Goal: Task Accomplishment & Management: Use online tool/utility

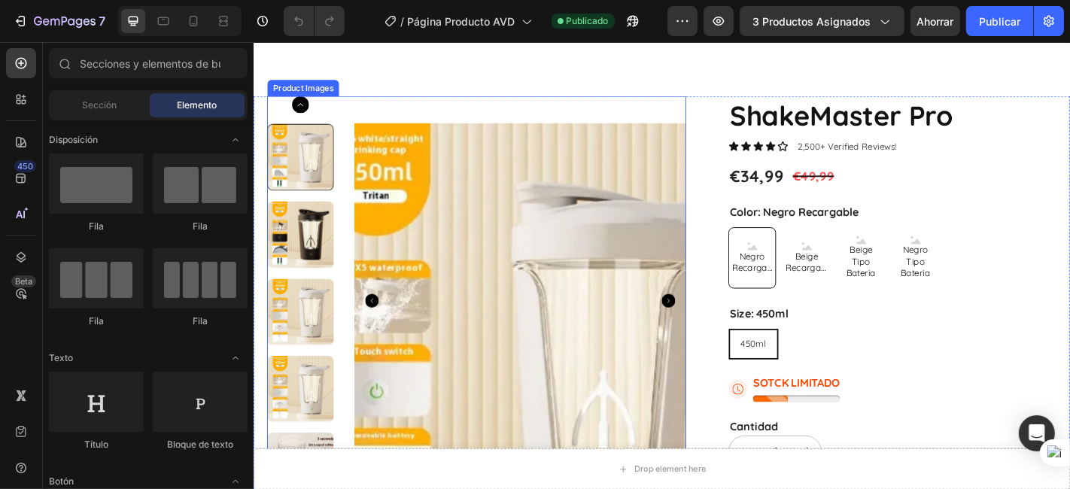
scroll to position [139, 0]
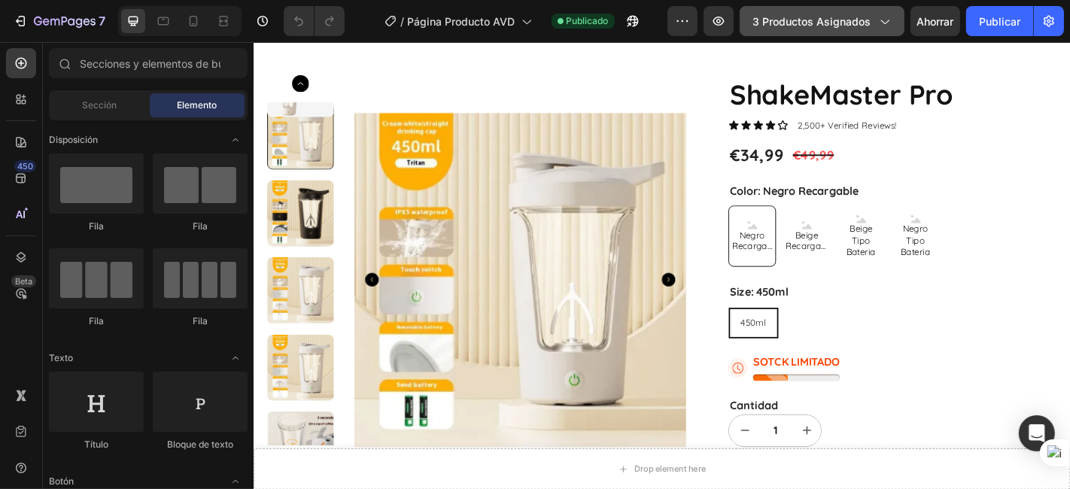
click at [773, 6] on button "3 productos asignados" at bounding box center [821, 21] width 165 height 30
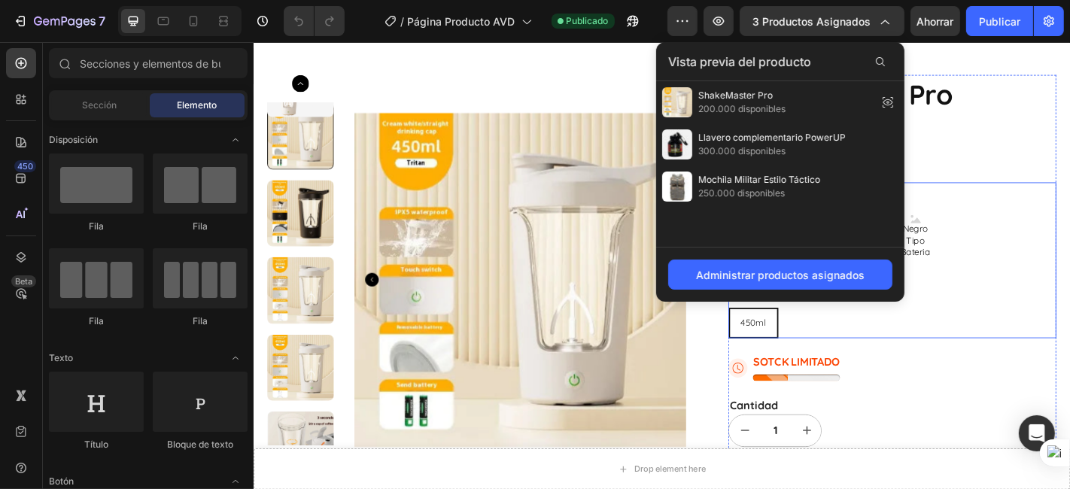
click at [1040, 282] on div "Negro Recargable Negro Recargable Negro Recargable Beige Recargable Beige Recar…" at bounding box center [959, 257] width 363 height 68
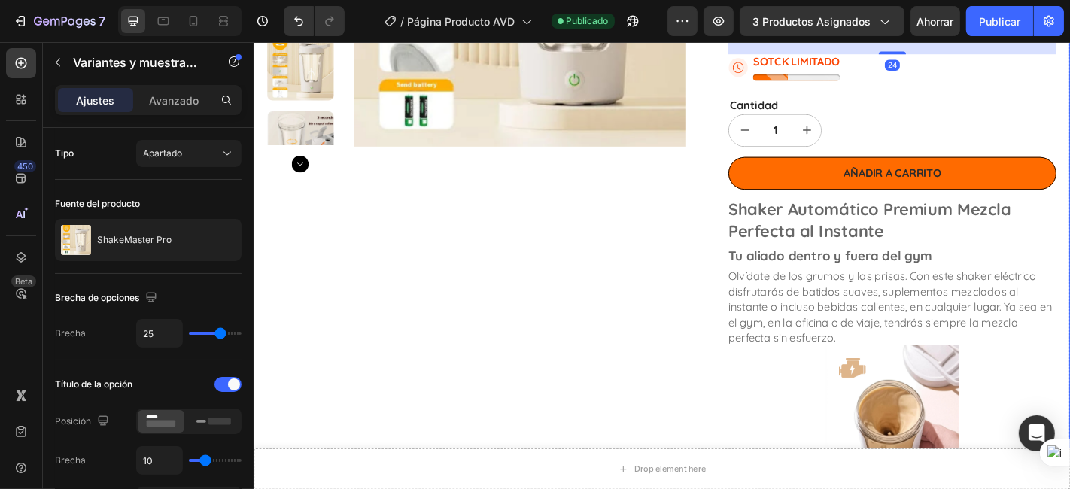
scroll to position [557, 0]
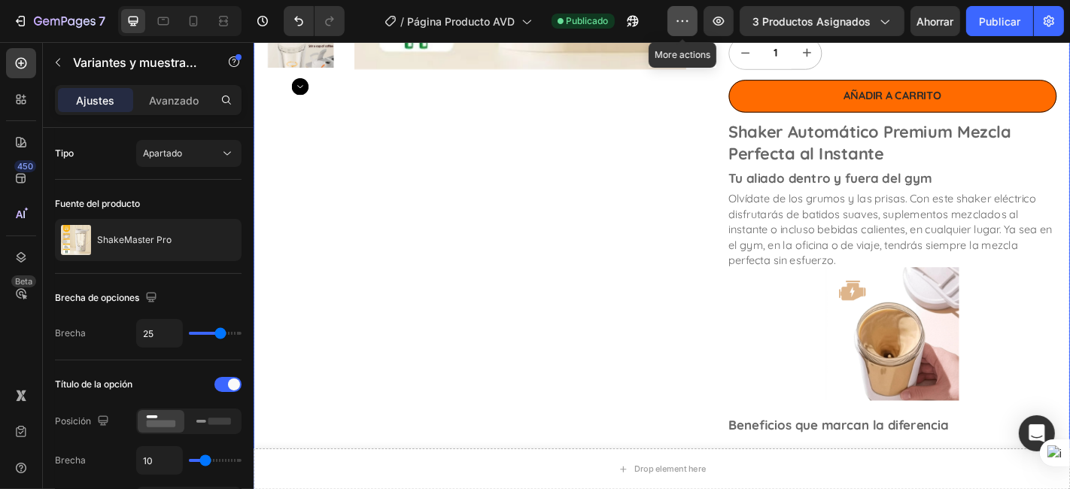
click at [690, 24] on icon "button" at bounding box center [682, 21] width 15 height 15
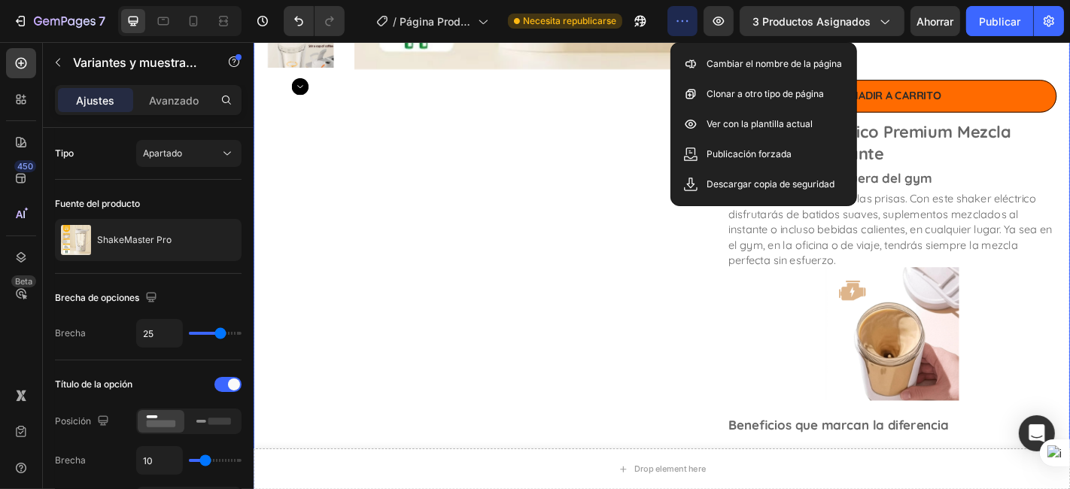
click at [548, 301] on div "Product Images" at bounding box center [499, 343] width 463 height 1365
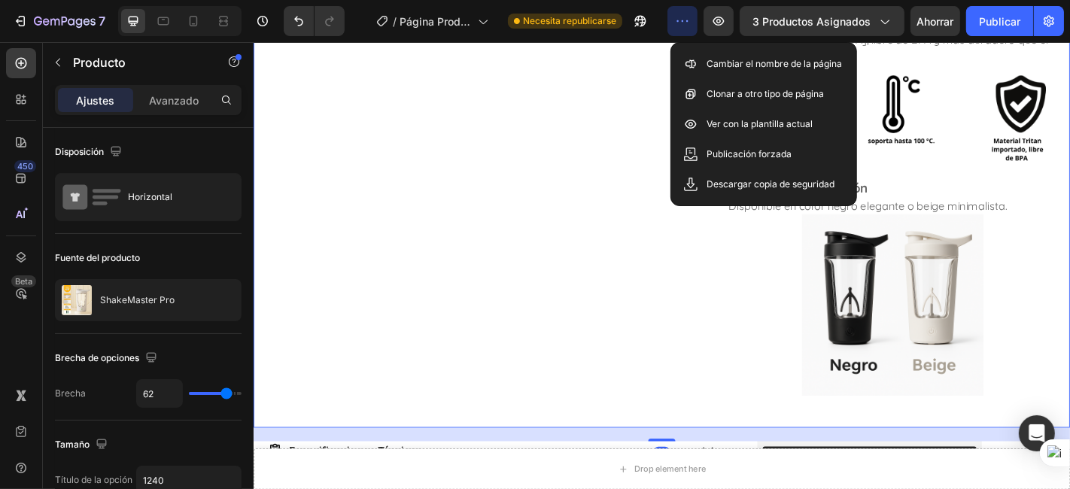
scroll to position [1253, 0]
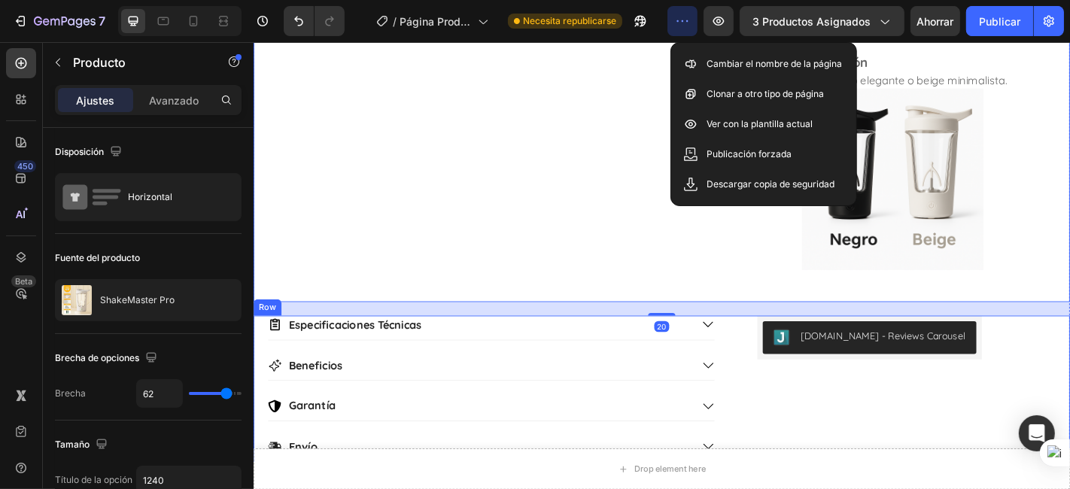
click at [932, 459] on div "[DOMAIN_NAME] - Reviews Carousel [DOMAIN_NAME]" at bounding box center [933, 426] width 248 height 162
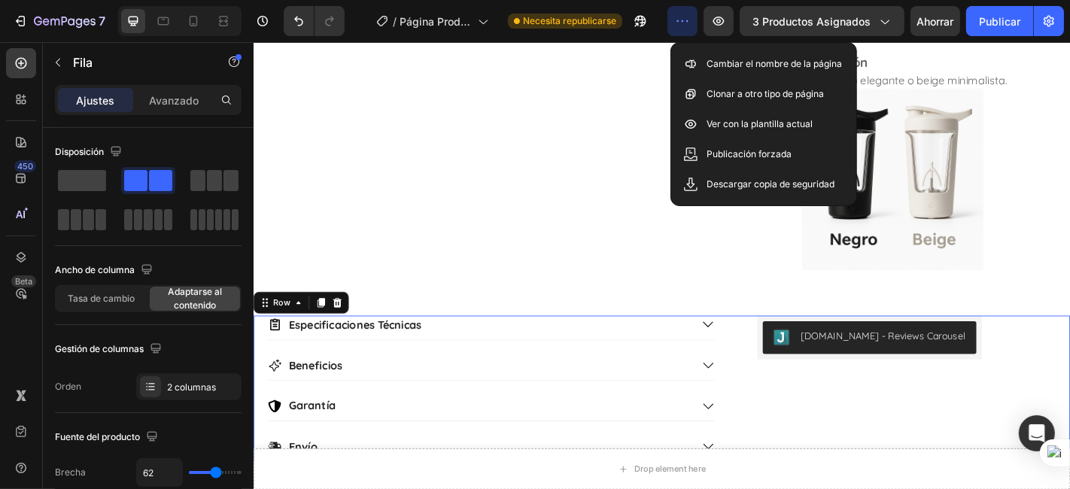
click at [682, 23] on icon "button" at bounding box center [682, 21] width 15 height 15
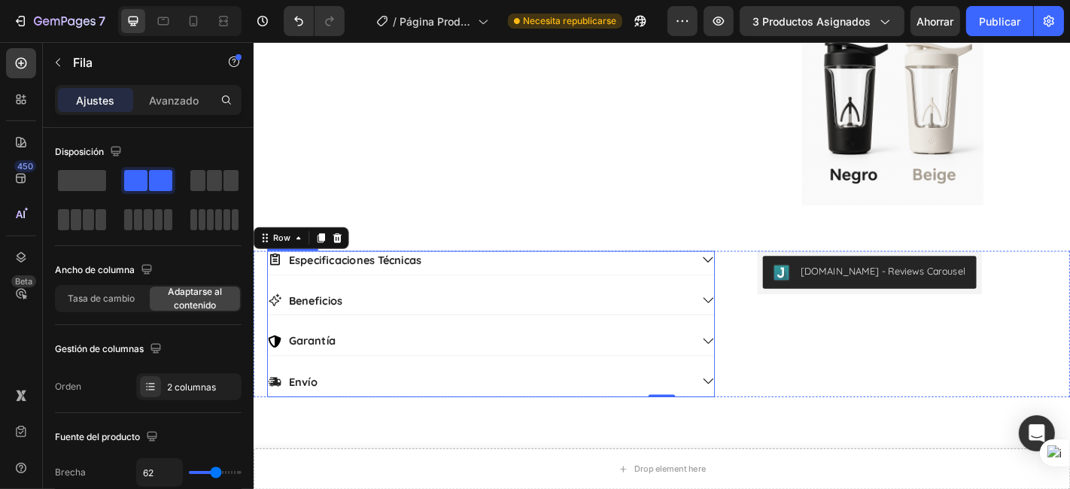
scroll to position [1392, 0]
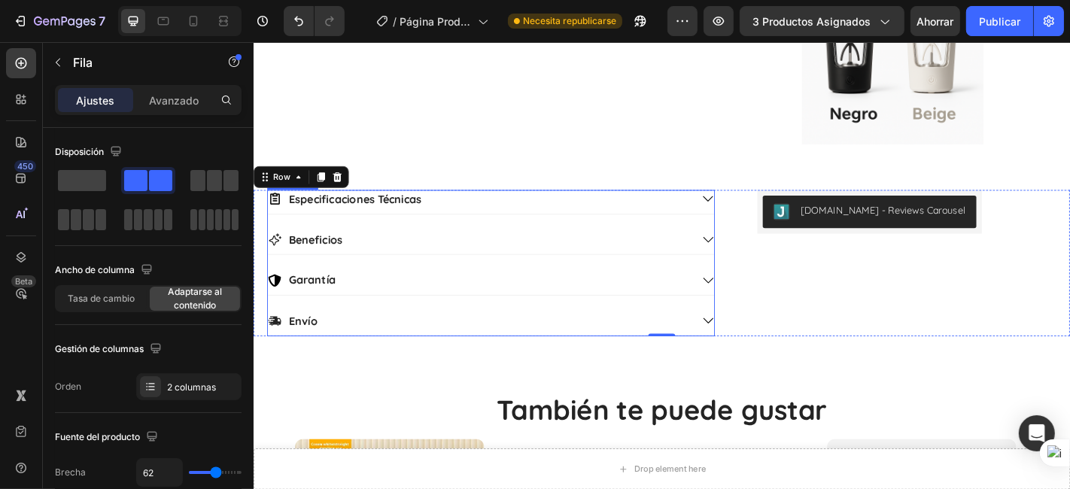
click at [459, 229] on div "Especificaciones Técnicas Beneficios Garantía Envío" at bounding box center [515, 286] width 495 height 162
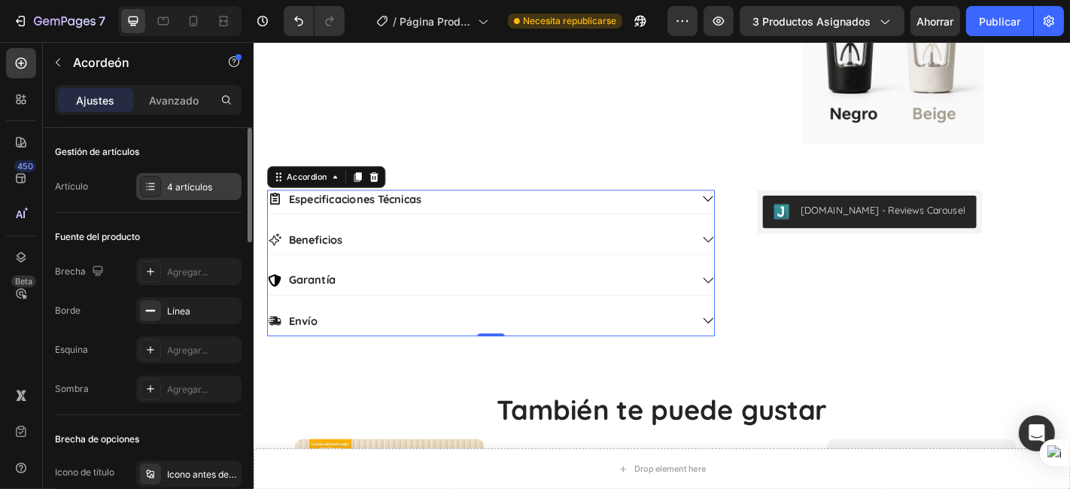
click at [212, 192] on div "4 artículos" at bounding box center [202, 188] width 71 height 14
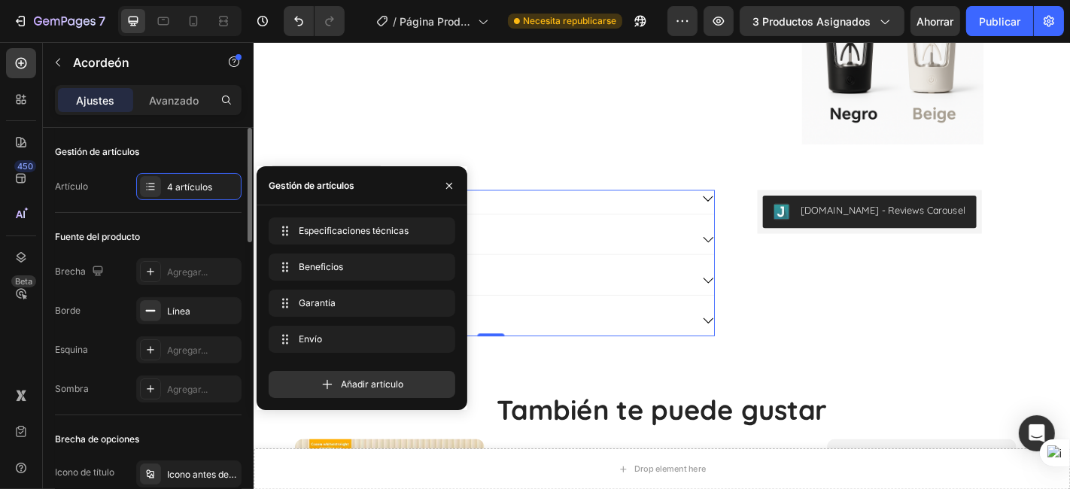
click at [191, 141] on div "Gestión de artículos" at bounding box center [148, 152] width 187 height 24
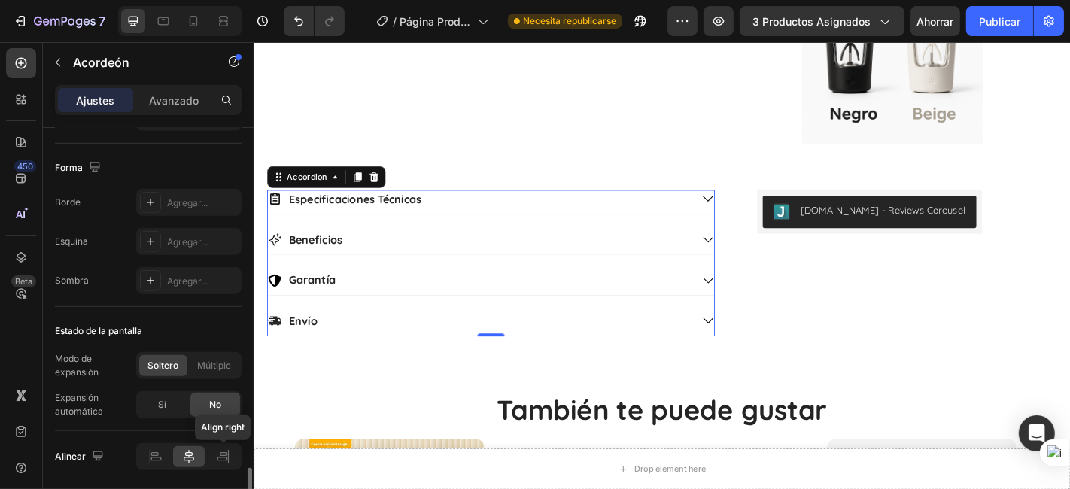
scroll to position [1025, 0]
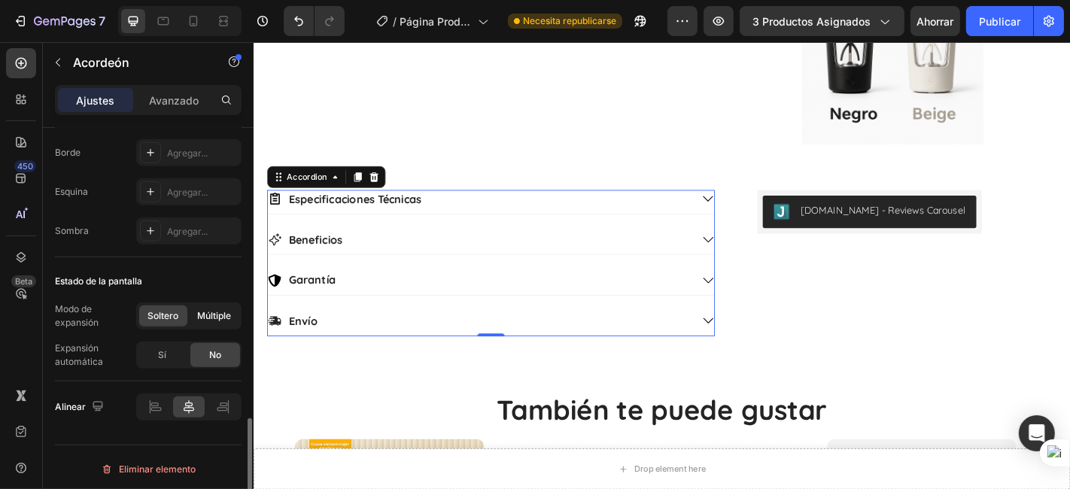
click at [200, 318] on span "Múltiple" at bounding box center [215, 316] width 34 height 14
click at [489, 205] on div "Especificaciones Técnicas" at bounding box center [503, 215] width 468 height 20
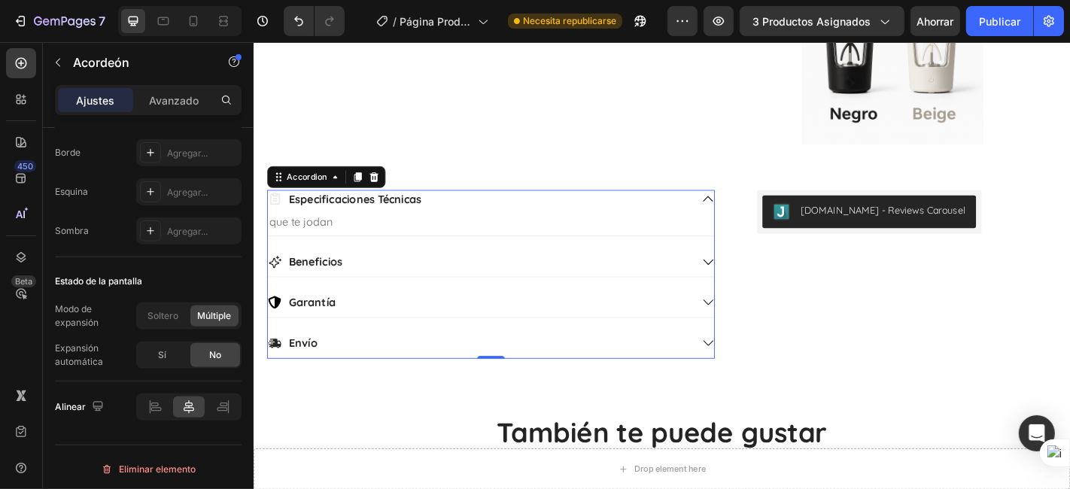
click at [489, 205] on div "Especificaciones Técnicas" at bounding box center [503, 215] width 468 height 20
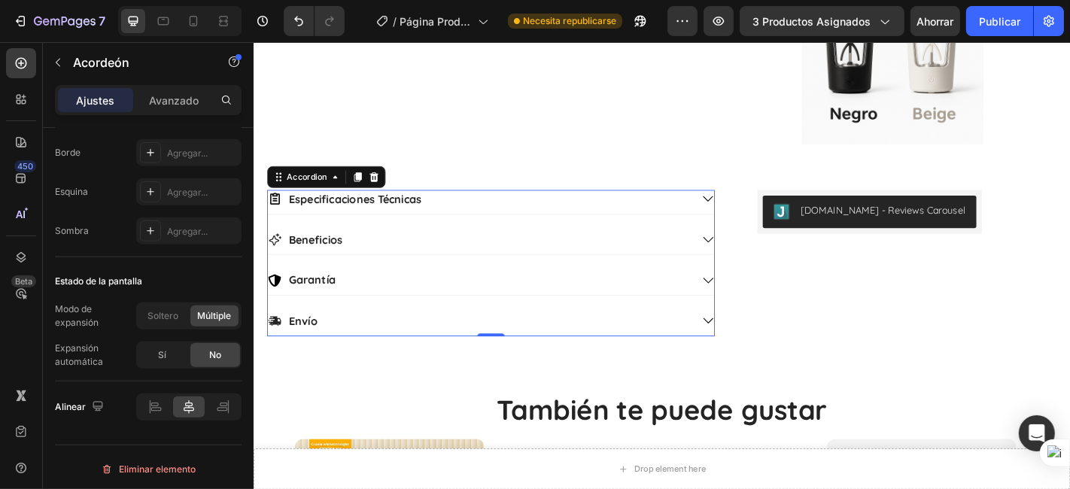
click at [489, 205] on div "Especificaciones Técnicas" at bounding box center [503, 215] width 468 height 20
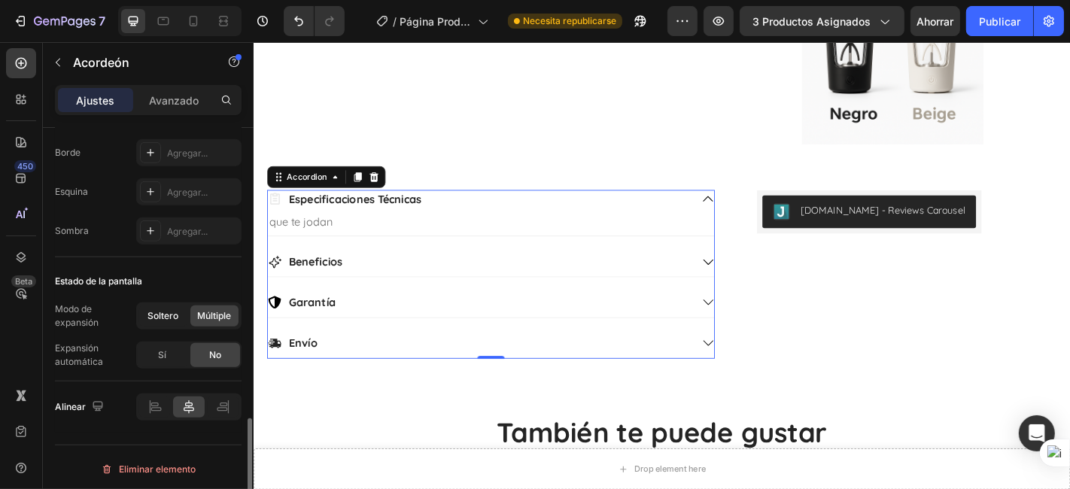
click at [175, 317] on font "Soltero" at bounding box center [163, 315] width 31 height 11
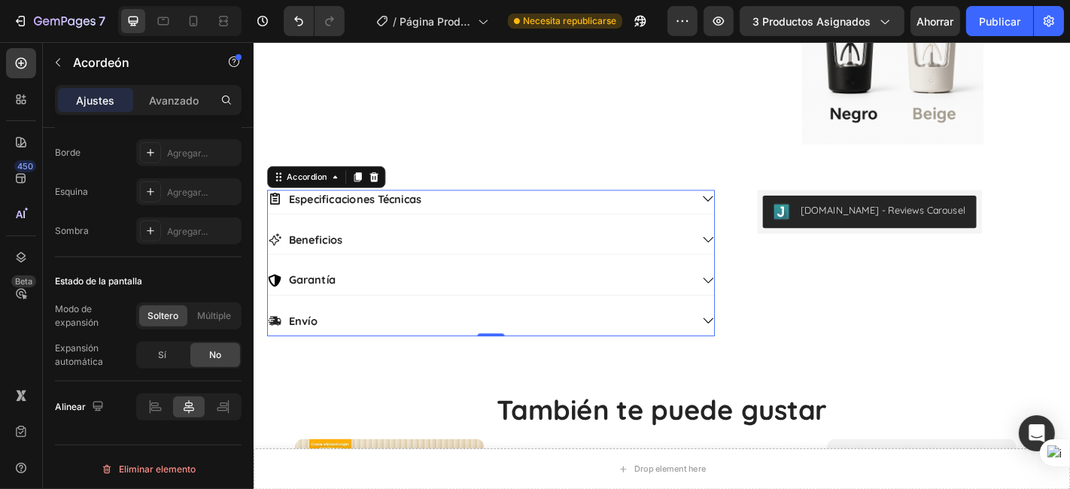
click at [454, 205] on div "Especificaciones Técnicas" at bounding box center [503, 215] width 468 height 20
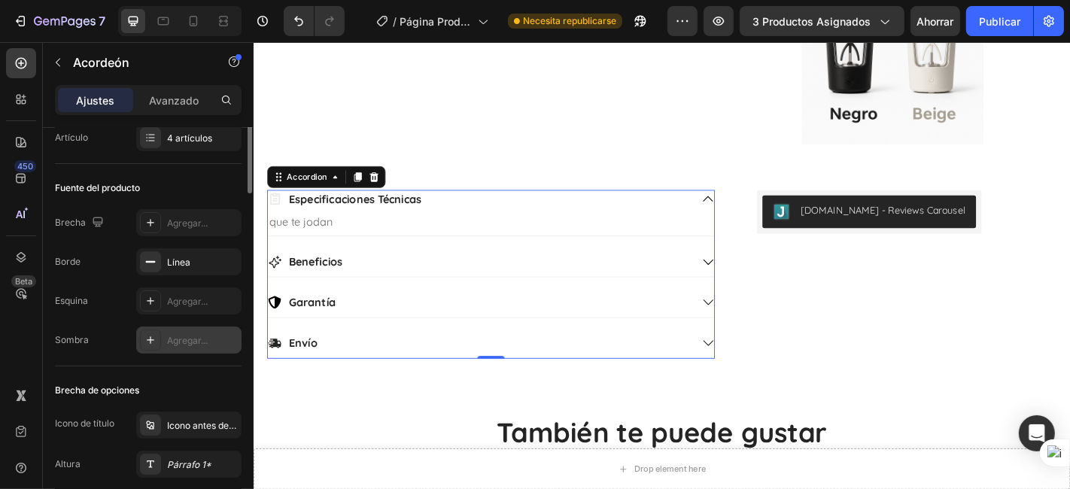
scroll to position [0, 0]
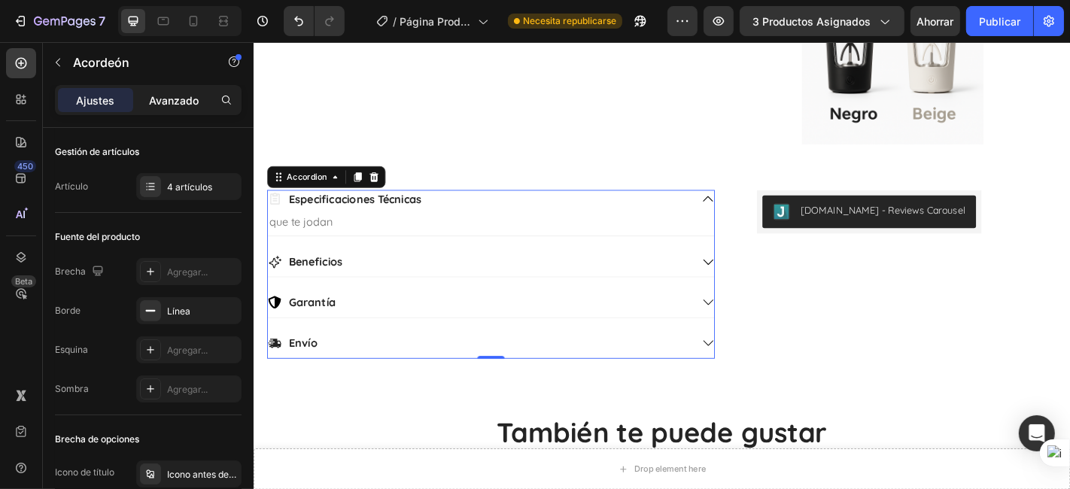
click at [181, 98] on font "Avanzado" at bounding box center [174, 100] width 50 height 13
type input "100%"
type input "100"
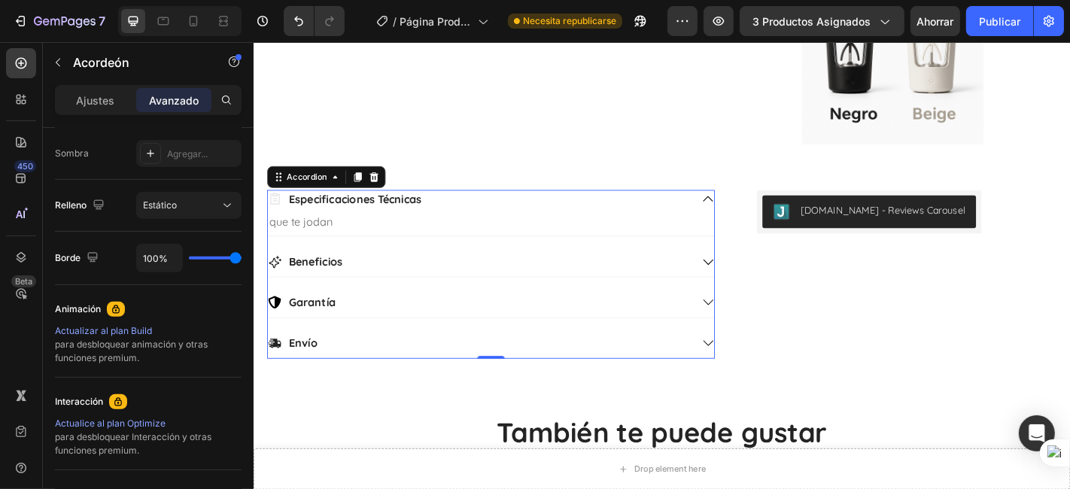
scroll to position [637, 0]
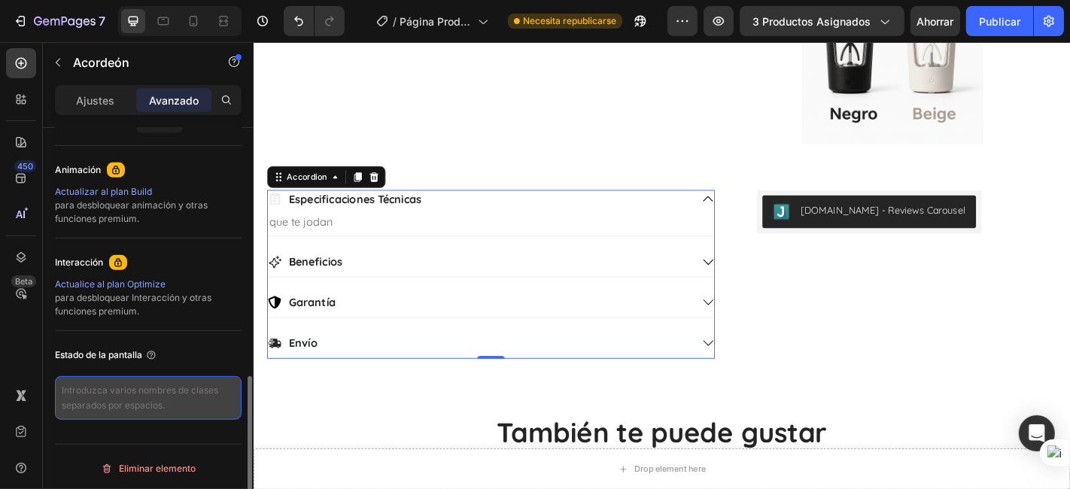
click at [156, 396] on textarea at bounding box center [148, 398] width 187 height 44
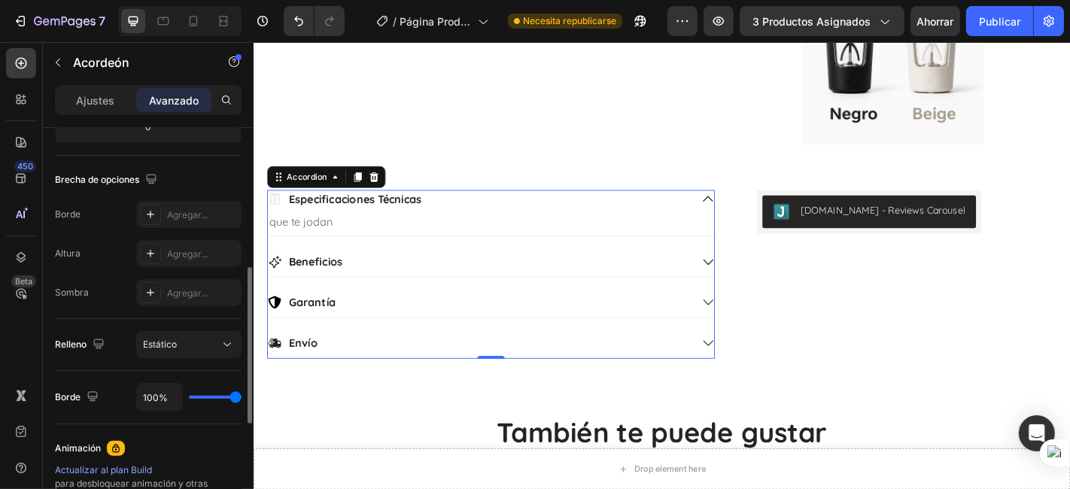
scroll to position [0, 0]
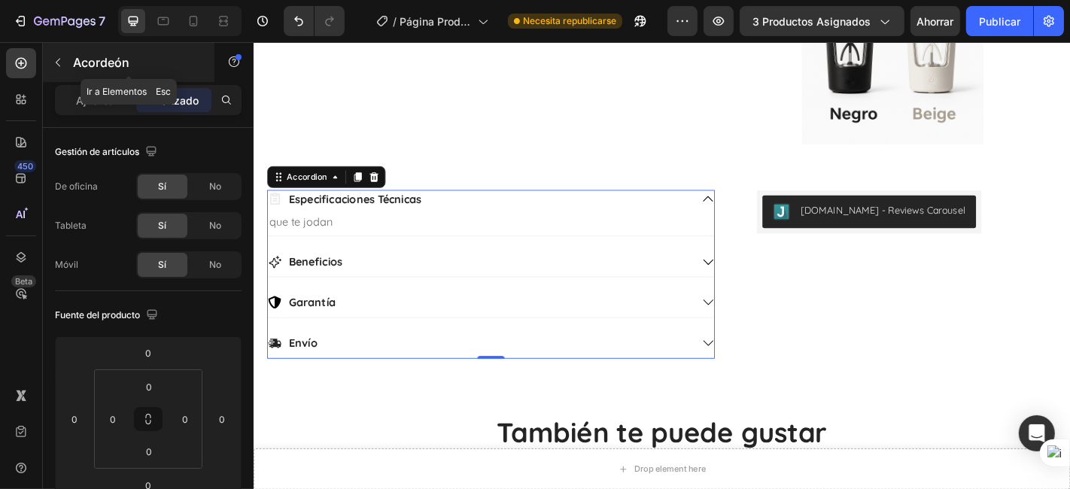
click at [61, 61] on icon "button" at bounding box center [58, 62] width 12 height 12
